Goal: Task Accomplishment & Management: Use online tool/utility

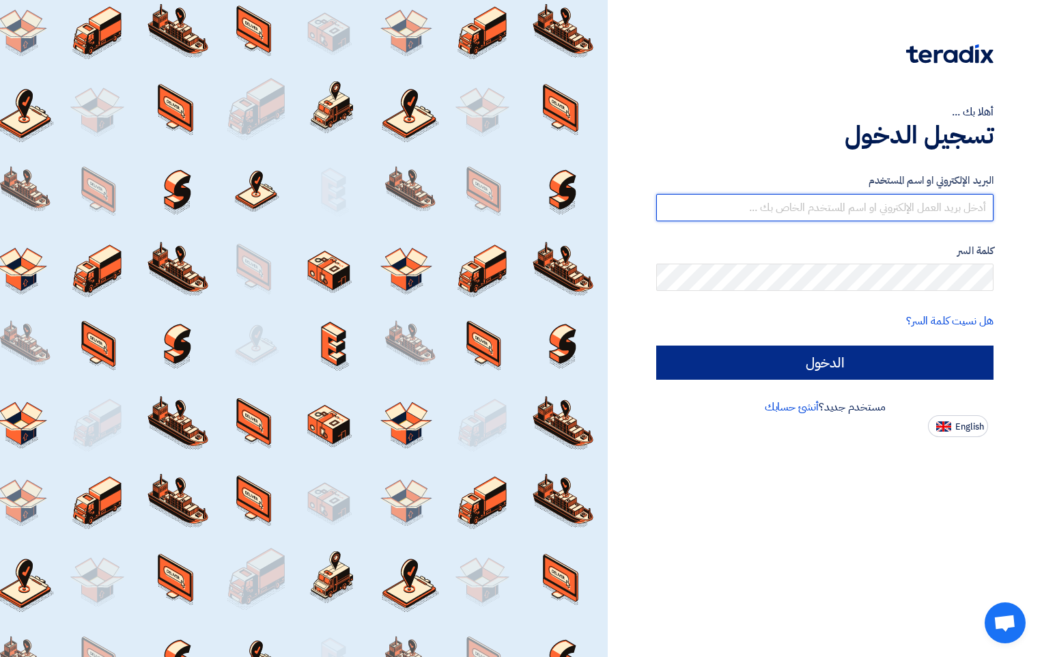
type input "[PERSON_NAME][EMAIL_ADDRESS][DOMAIN_NAME]"
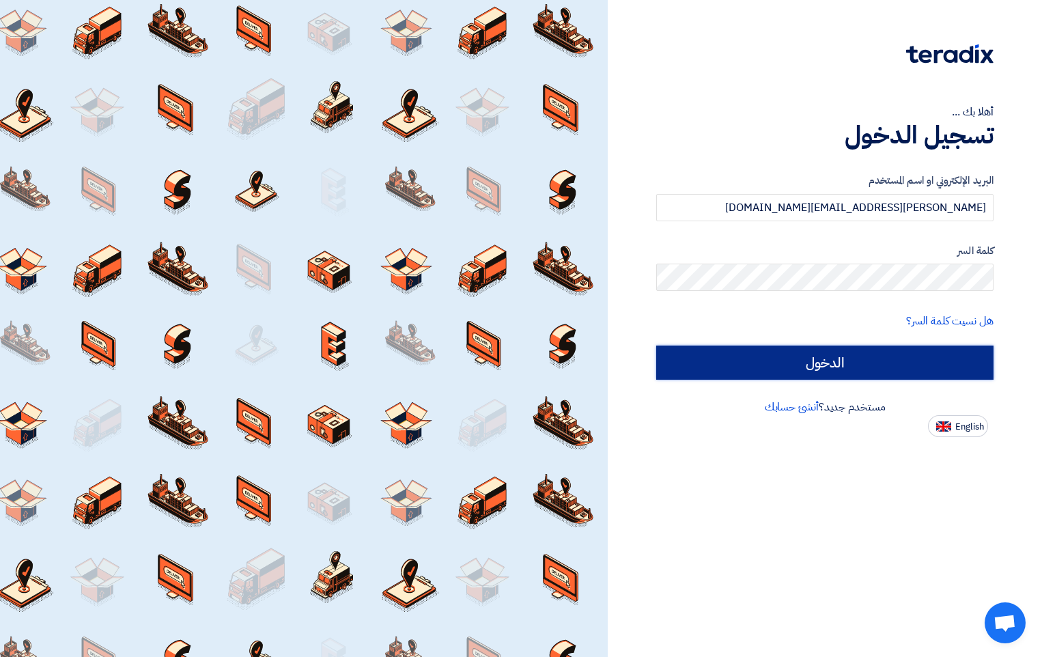
click at [860, 360] on input "الدخول" at bounding box center [824, 363] width 337 height 34
click at [837, 370] on input "الدخول" at bounding box center [824, 363] width 337 height 34
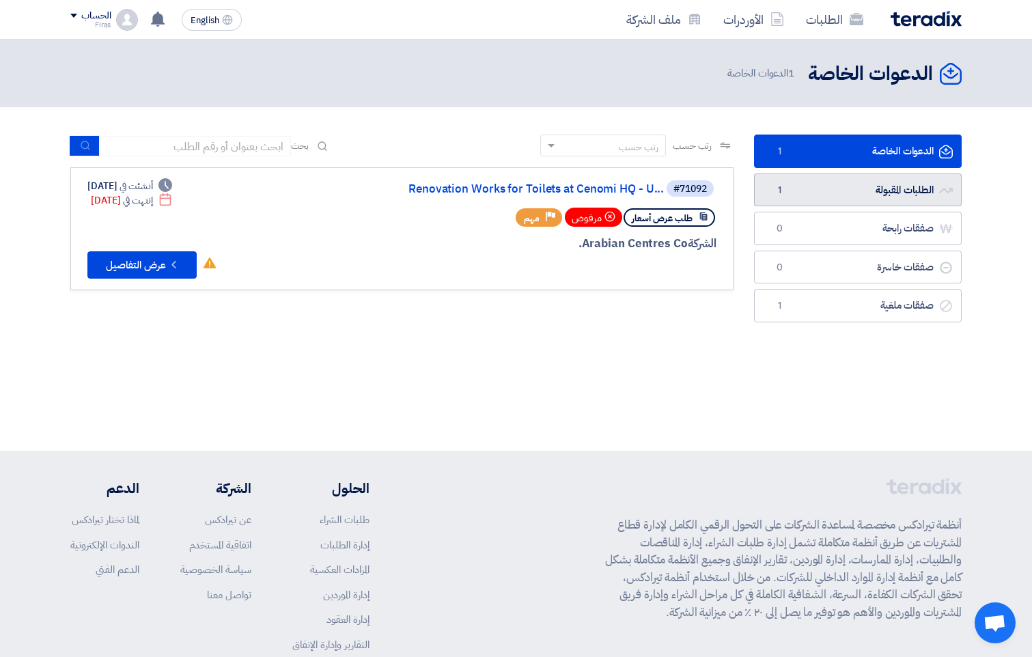
click at [874, 191] on link "الطلبات المقبولة الطلبات المقبولة 1" at bounding box center [858, 189] width 208 height 33
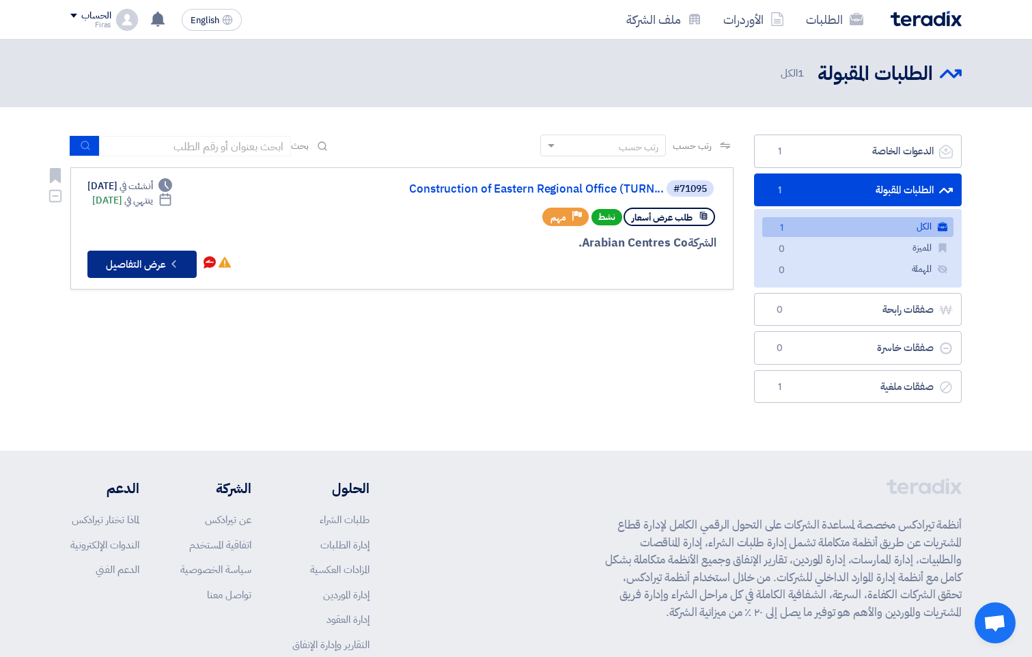
click at [155, 265] on button "Check details عرض التفاصيل" at bounding box center [141, 264] width 109 height 27
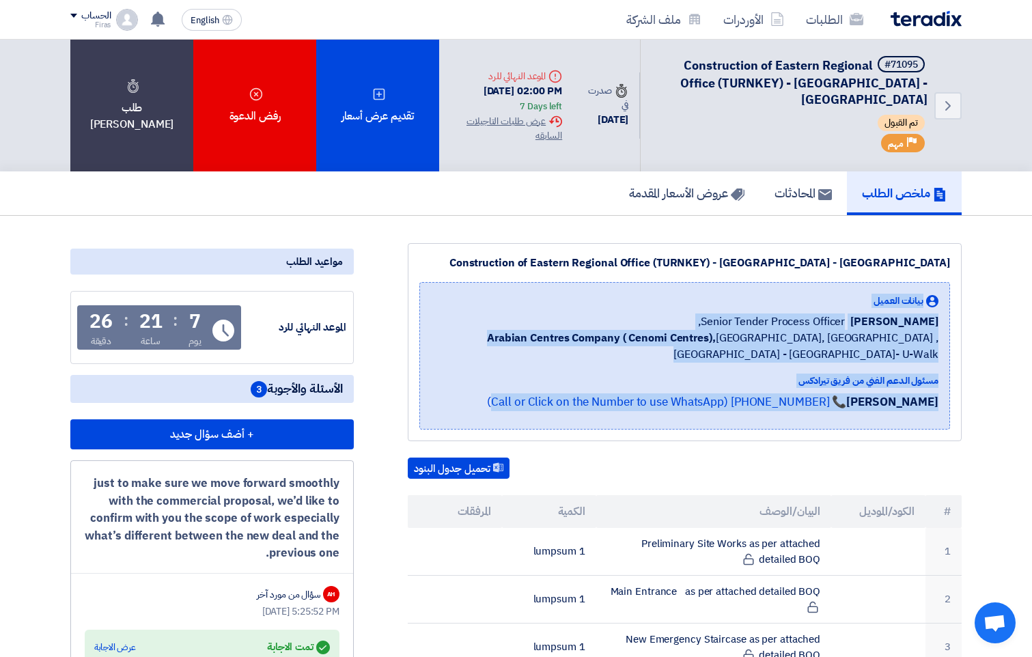
drag, startPoint x: 509, startPoint y: 400, endPoint x: 938, endPoint y: 272, distance: 447.0
click at [938, 272] on div "Construction of Eastern Regional Office (TURNKEY) - [GEOGRAPHIC_DATA] - [GEOGRA…" at bounding box center [685, 342] width 554 height 198
drag, startPoint x: 938, startPoint y: 272, endPoint x: 1001, endPoint y: 326, distance: 83.3
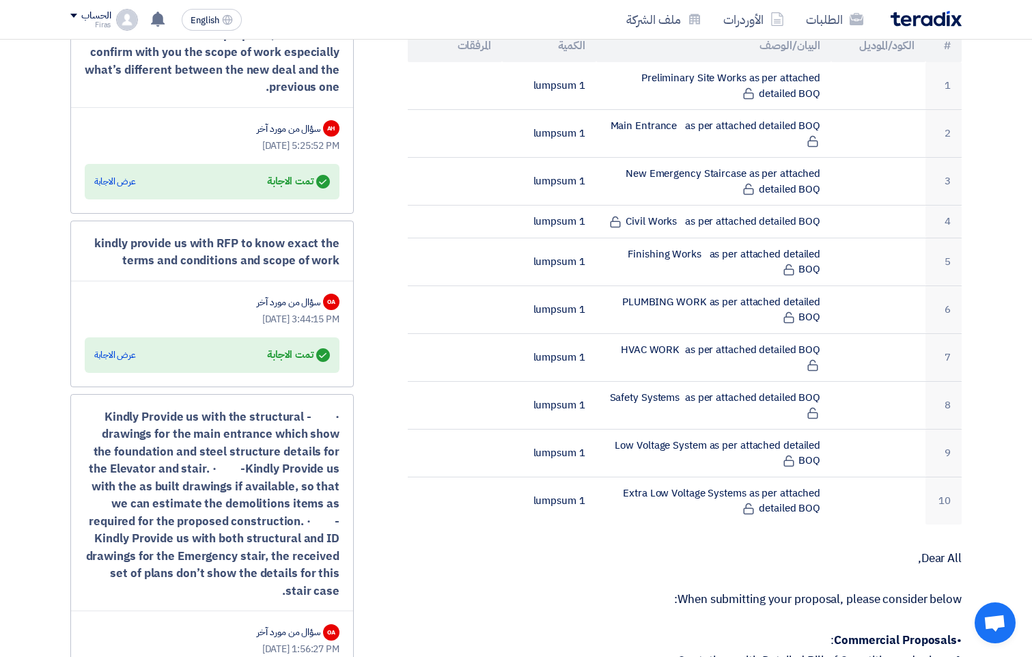
scroll to position [546, 0]
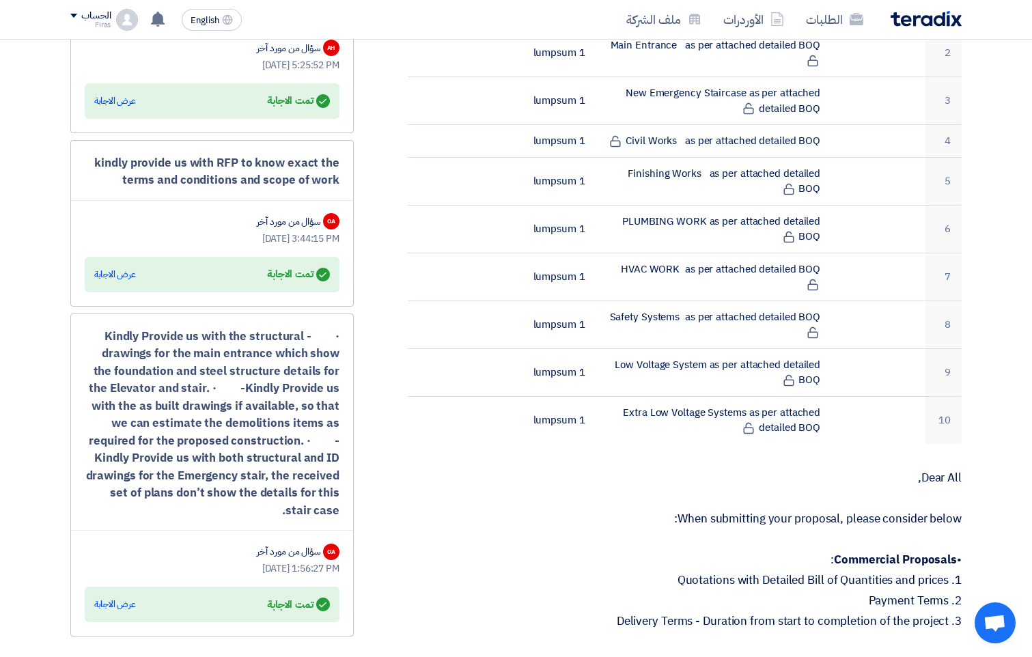
drag, startPoint x: 311, startPoint y: 512, endPoint x: 311, endPoint y: 329, distance: 183.0
click at [311, 329] on div "· - Kindly Provide us with the structural drawings for the main entrance which …" at bounding box center [212, 424] width 255 height 192
drag, startPoint x: 311, startPoint y: 329, endPoint x: 294, endPoint y: 341, distance: 21.6
copy div "- Kindly Provide us with the structural drawings for the main entrance which sh…"
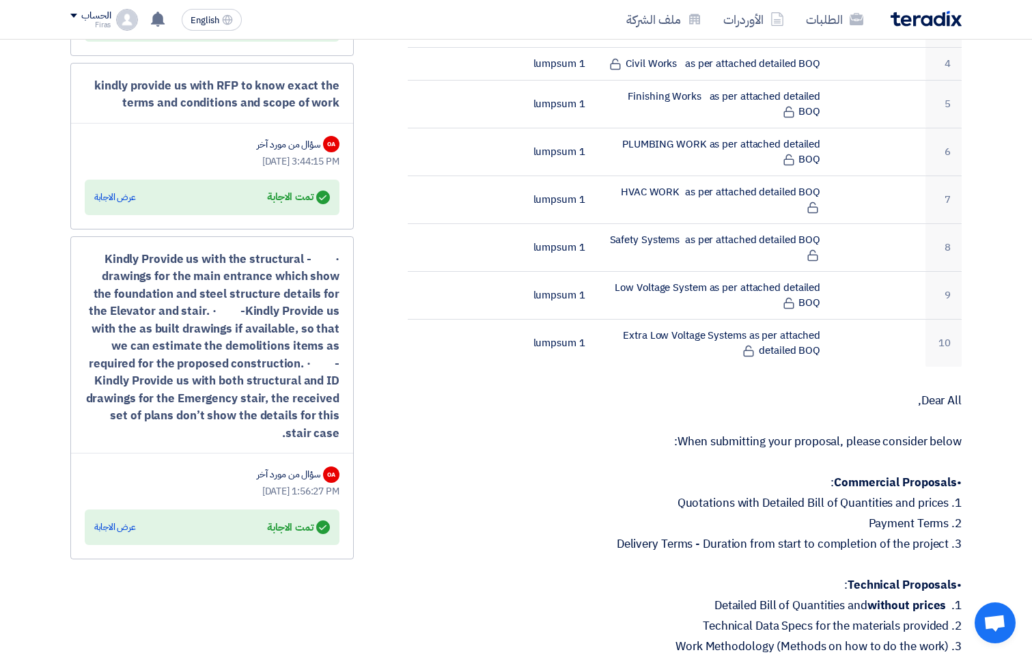
scroll to position [615, 0]
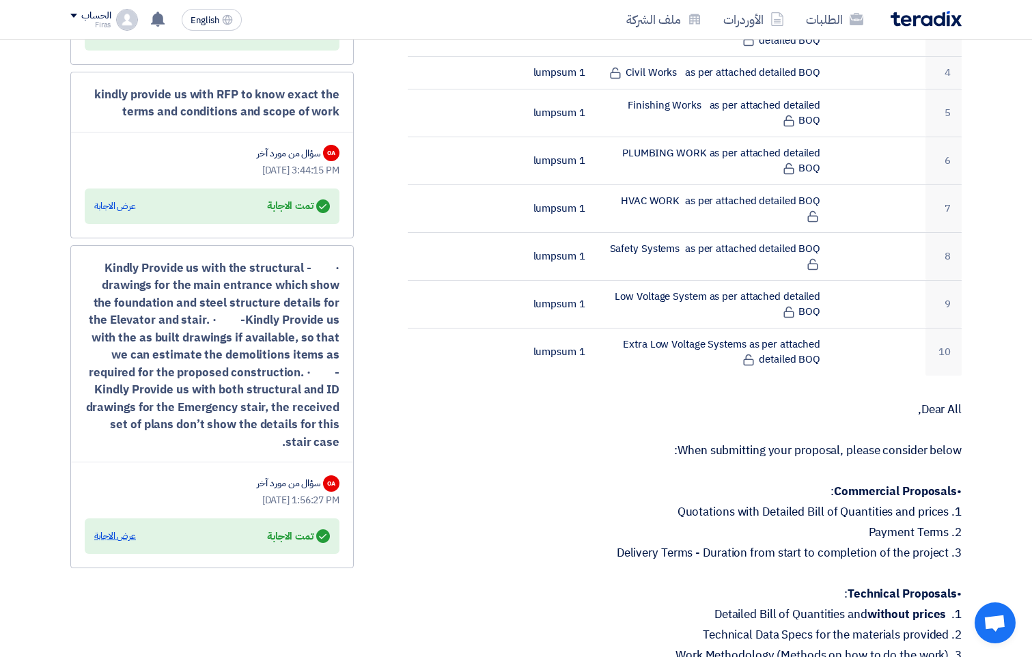
click at [115, 537] on div "عرض الاجابة" at bounding box center [115, 536] width 42 height 14
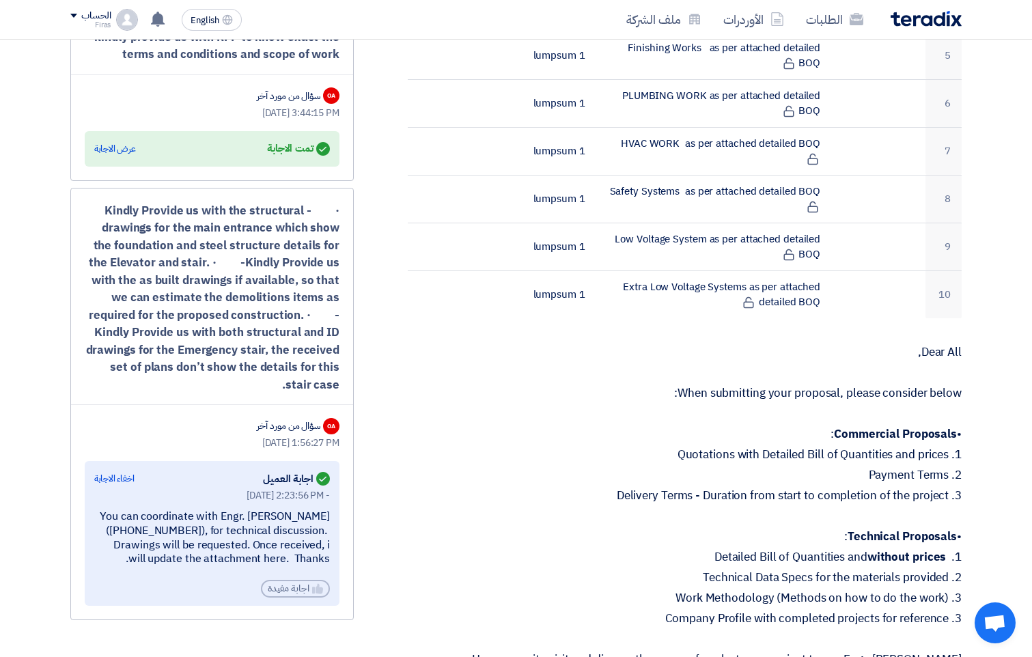
scroll to position [751, 0]
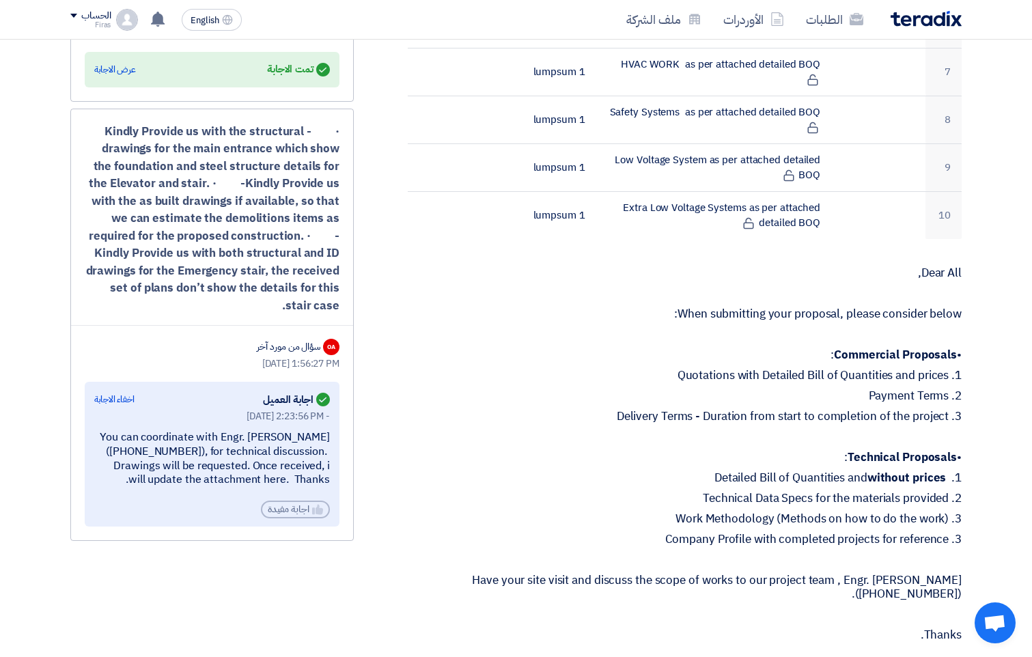
drag, startPoint x: 290, startPoint y: 493, endPoint x: 320, endPoint y: 436, distance: 64.4
click at [348, 429] on div "· - Kindly Provide us with the structural drawings for the main entrance which …" at bounding box center [211, 325] width 283 height 433
copy div "You can coordinate with Engr. [PERSON_NAME] ([PHONE_NUMBER]), for technical dis…"
